Goal: Transaction & Acquisition: Book appointment/travel/reservation

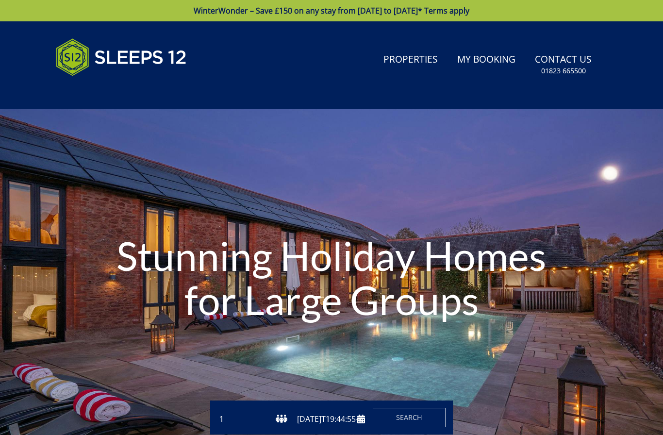
type input "[DATE]"
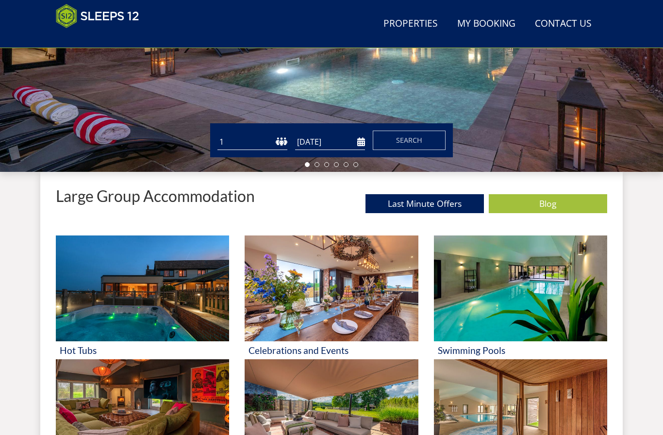
scroll to position [250, 0]
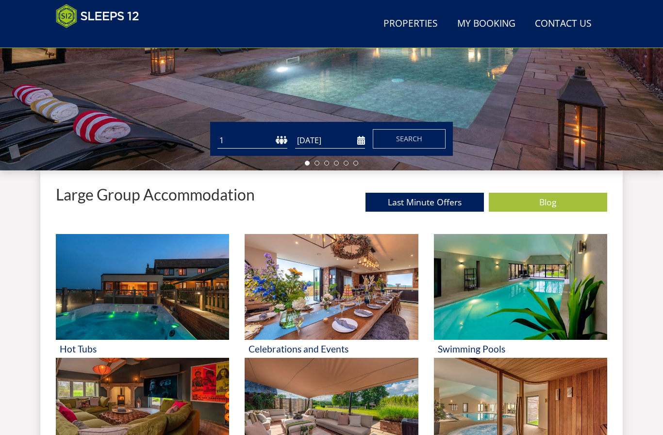
click at [271, 134] on select "1 2 3 4 5 6 7 8 9 10 11 12 13 14 15 16 17 18 19 20 21 22 23 24 25 26 27 28 29 3…" at bounding box center [252, 140] width 70 height 16
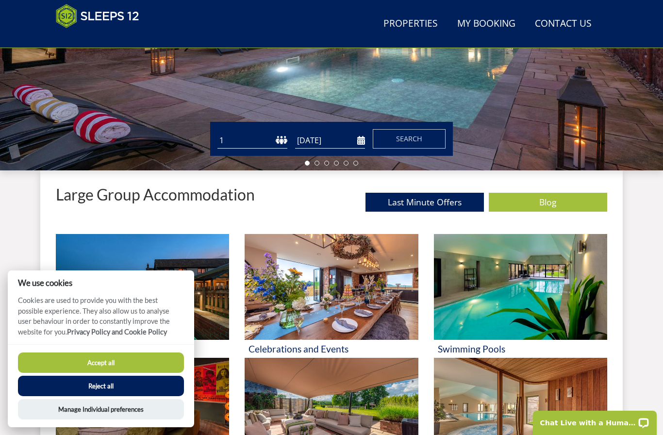
click at [135, 396] on button "Reject all" at bounding box center [101, 386] width 166 height 20
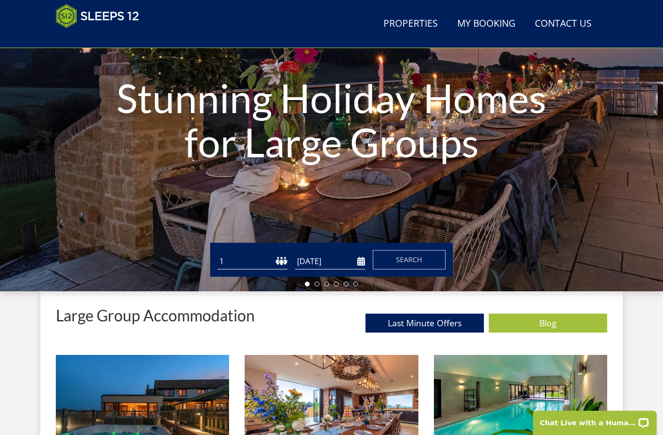
scroll to position [130, 0]
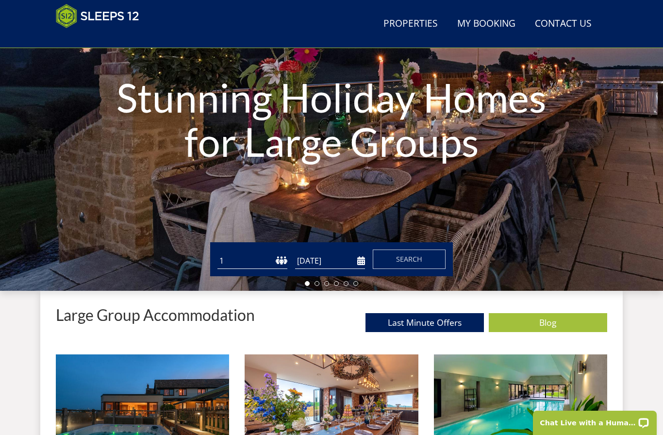
click at [257, 262] on select "1 2 3 4 5 6 7 8 9 10 11 12 13 14 15 16 17 18 19 20 21 22 23 24 25 26 27 28 29 3…" at bounding box center [252, 261] width 70 height 16
select select "5"
click at [334, 264] on input "[DATE]" at bounding box center [330, 261] width 70 height 16
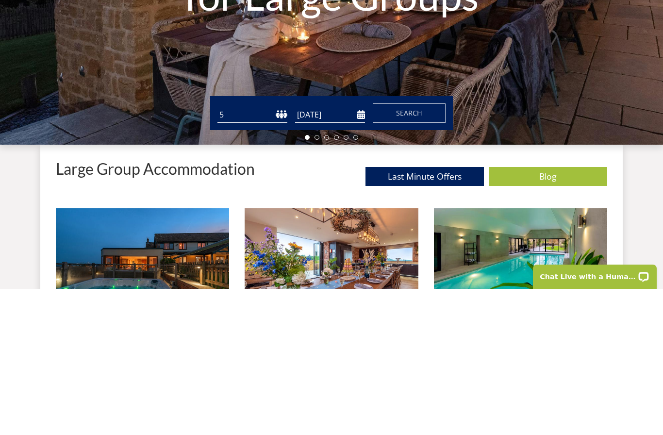
scroll to position [276, 0]
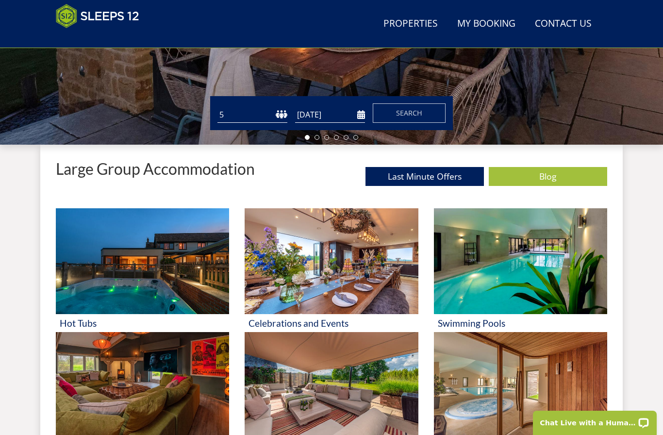
click at [359, 120] on input "[DATE]" at bounding box center [330, 115] width 70 height 16
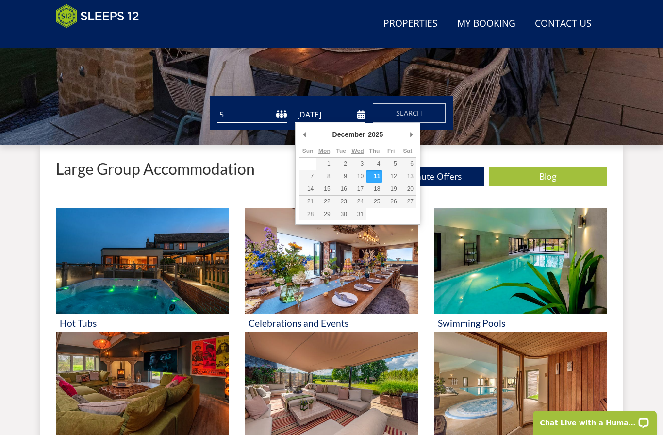
type input "[DATE]"
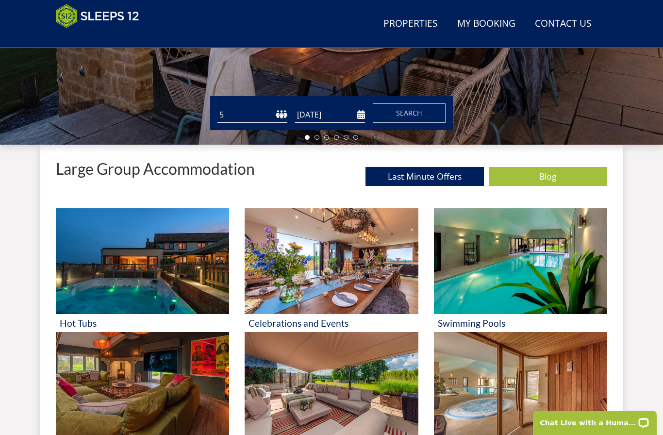
click at [360, 114] on input "[DATE]" at bounding box center [330, 115] width 70 height 16
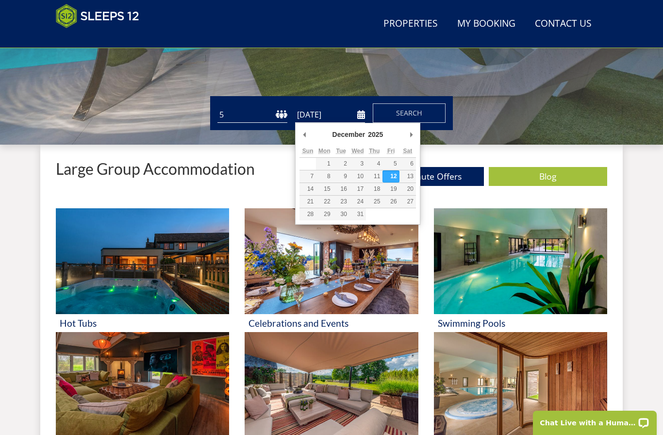
click at [429, 111] on button "Search" at bounding box center [409, 112] width 73 height 19
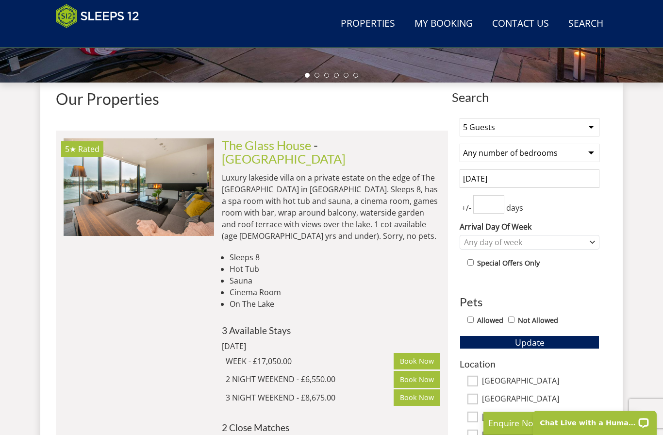
scroll to position [339, 0]
click at [591, 126] on select "1 Guest 2 Guests 3 Guests 4 Guests 5 Guests 6 Guests 7 Guests 8 Guests 9 Guests…" at bounding box center [529, 126] width 140 height 18
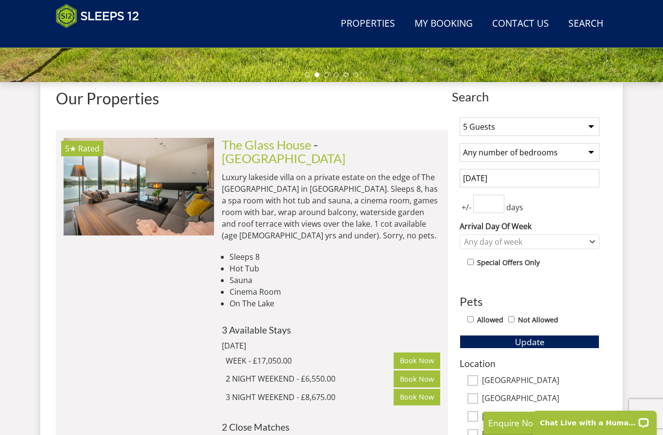
select select "4"
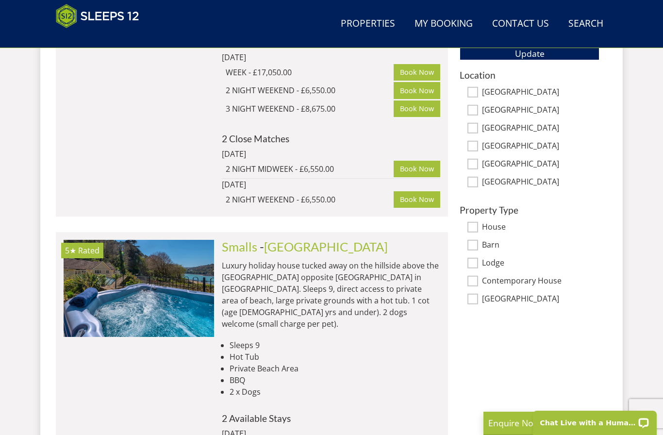
scroll to position [593, 0]
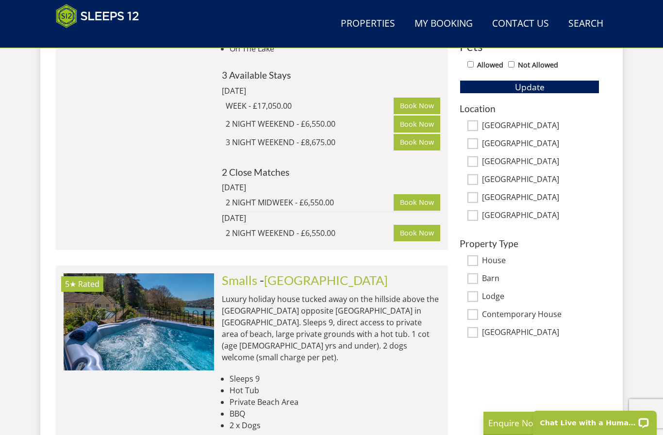
click at [593, 83] on button "Update" at bounding box center [529, 87] width 140 height 14
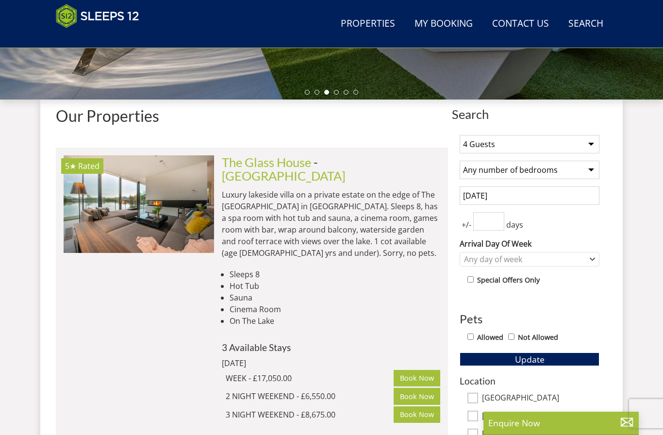
scroll to position [255, 0]
